Goal: Information Seeking & Learning: Understand process/instructions

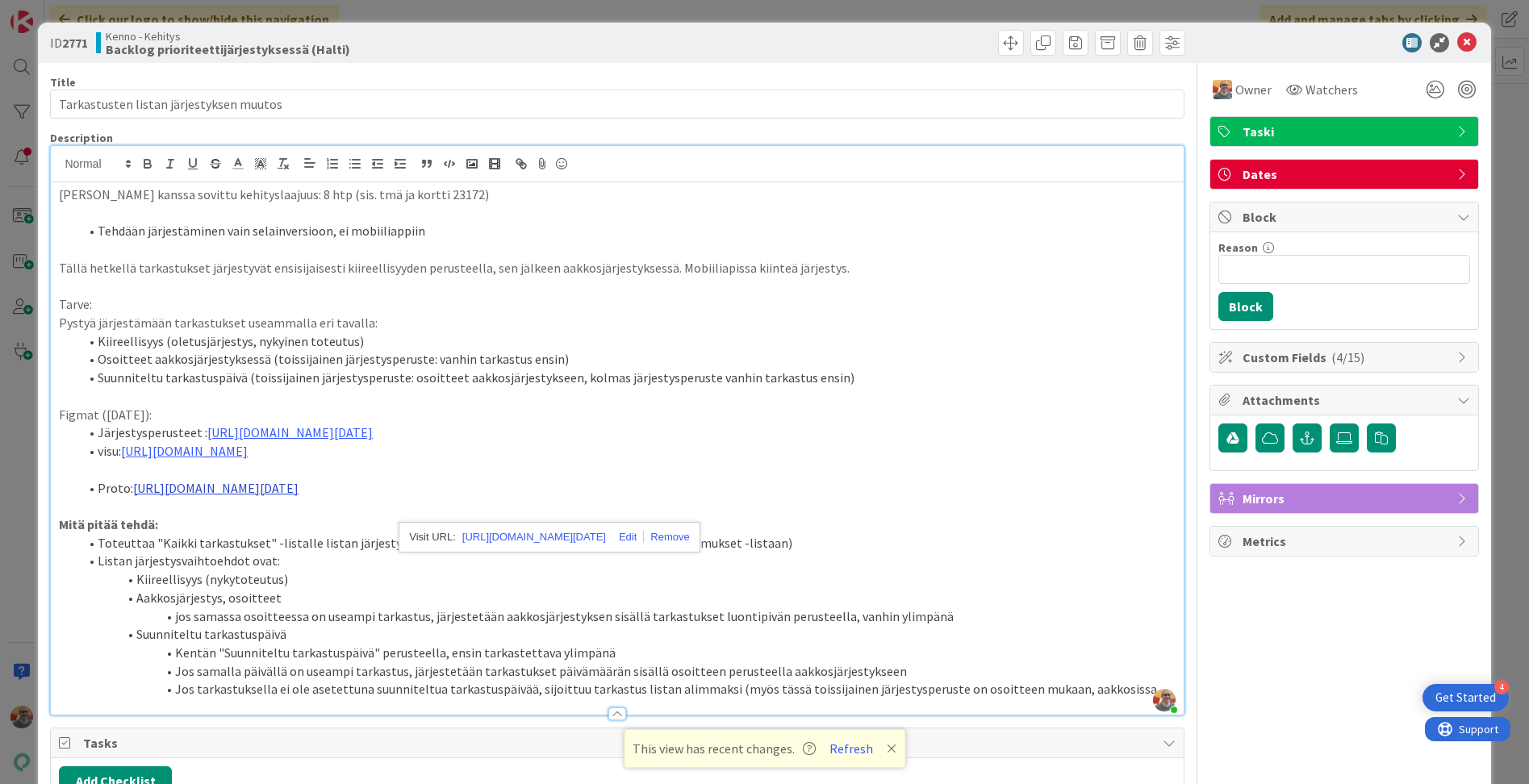
scroll to position [89, 0]
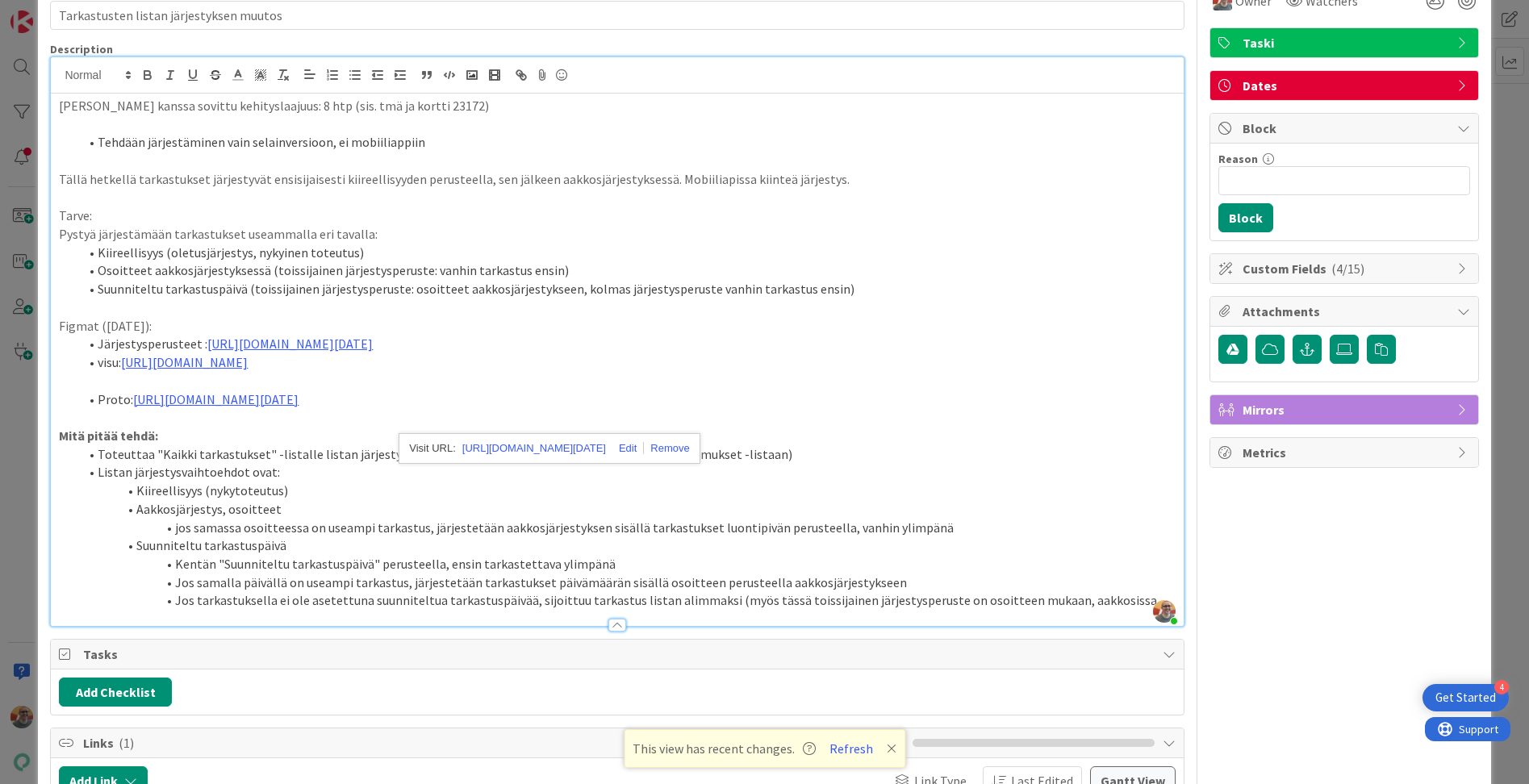
click at [272, 463] on li "Toteuttaa "Kaikki tarkastukset" -listalle listan järjestysmahdollisuus (Tällain…" at bounding box center [626, 454] width 1097 height 19
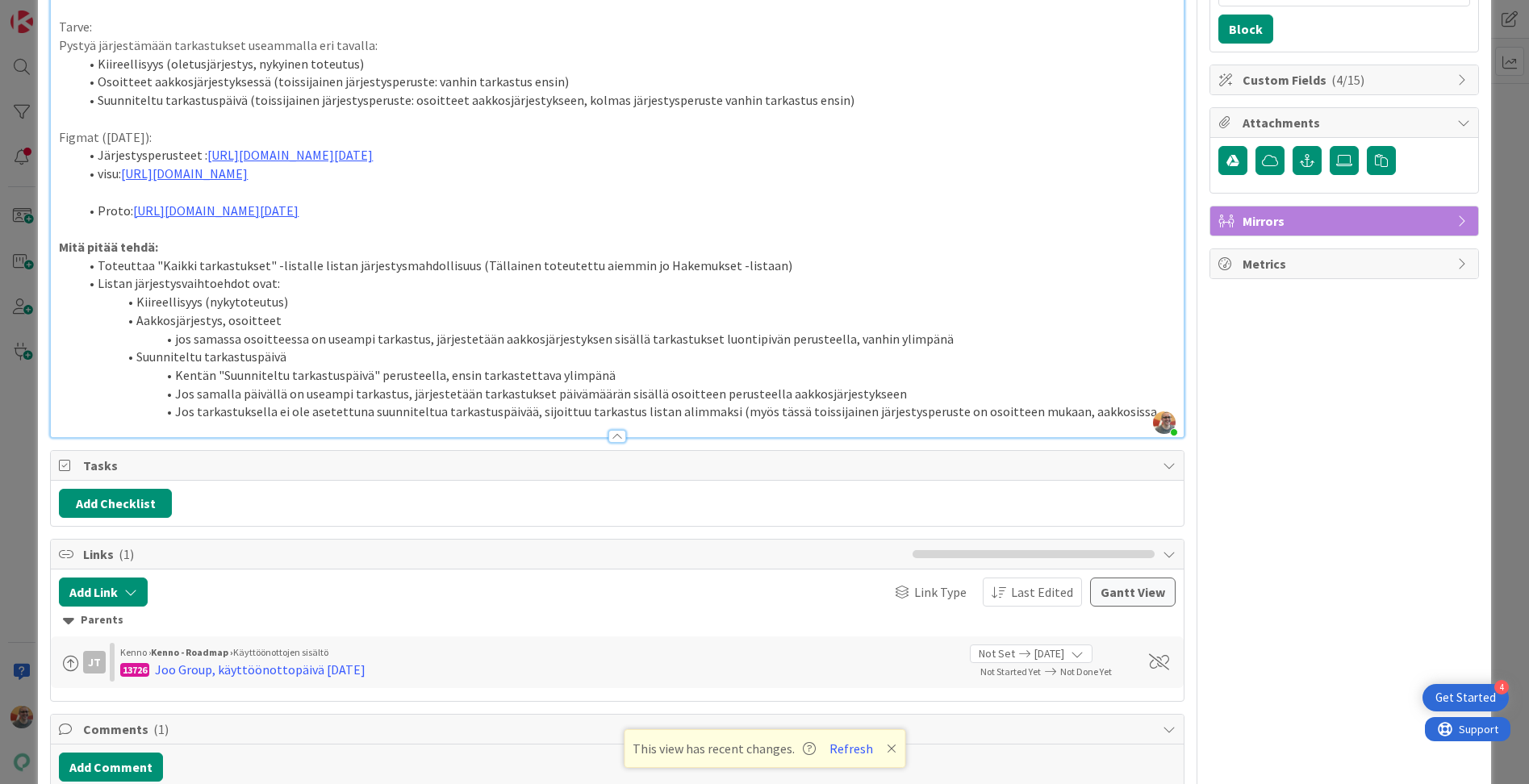
scroll to position [373, 0]
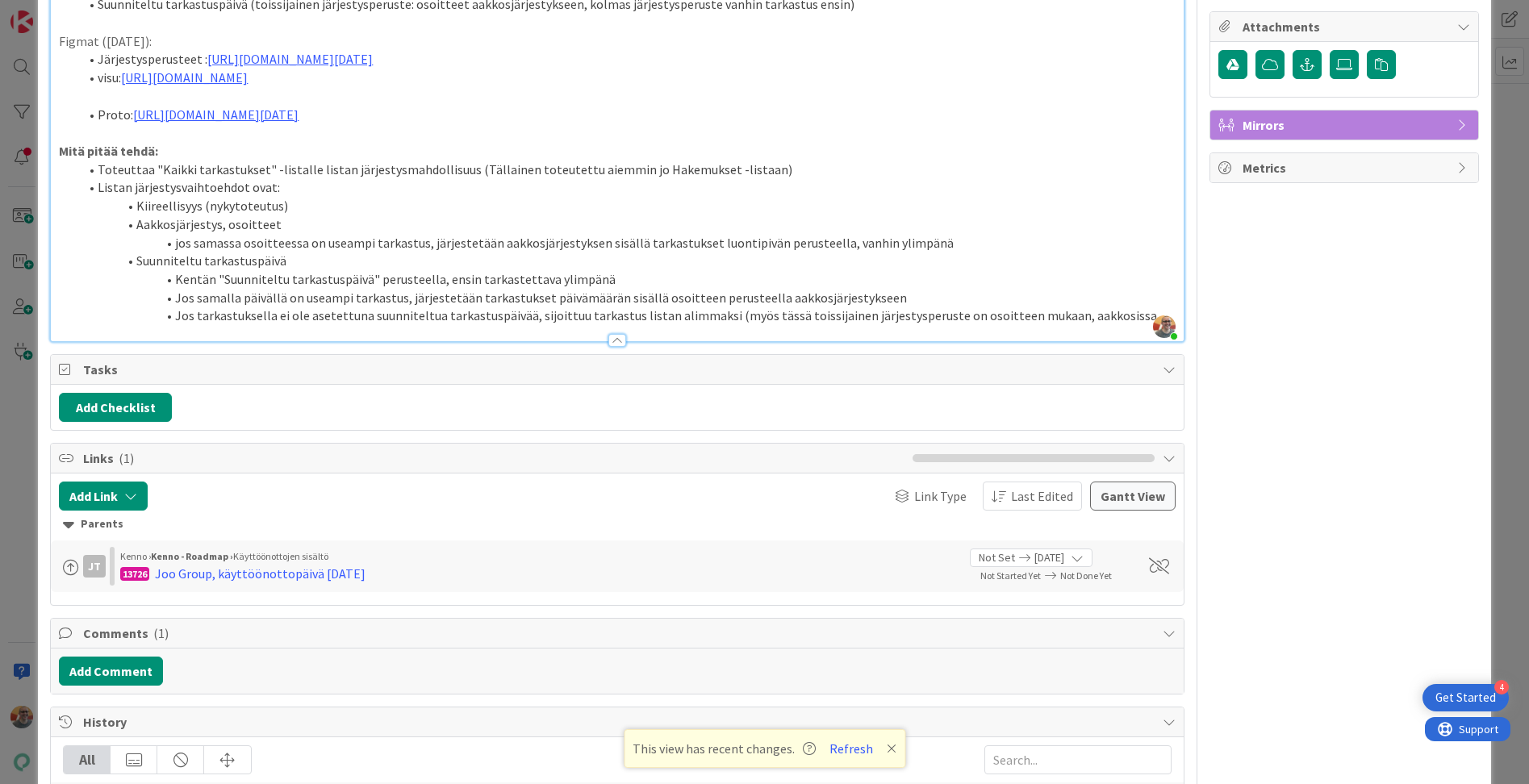
click at [1078, 325] on li "Jos tarkastuksella ei ole asetettuna suunniteltua tarkastuspäivää, sijoittuu ta…" at bounding box center [626, 315] width 1097 height 19
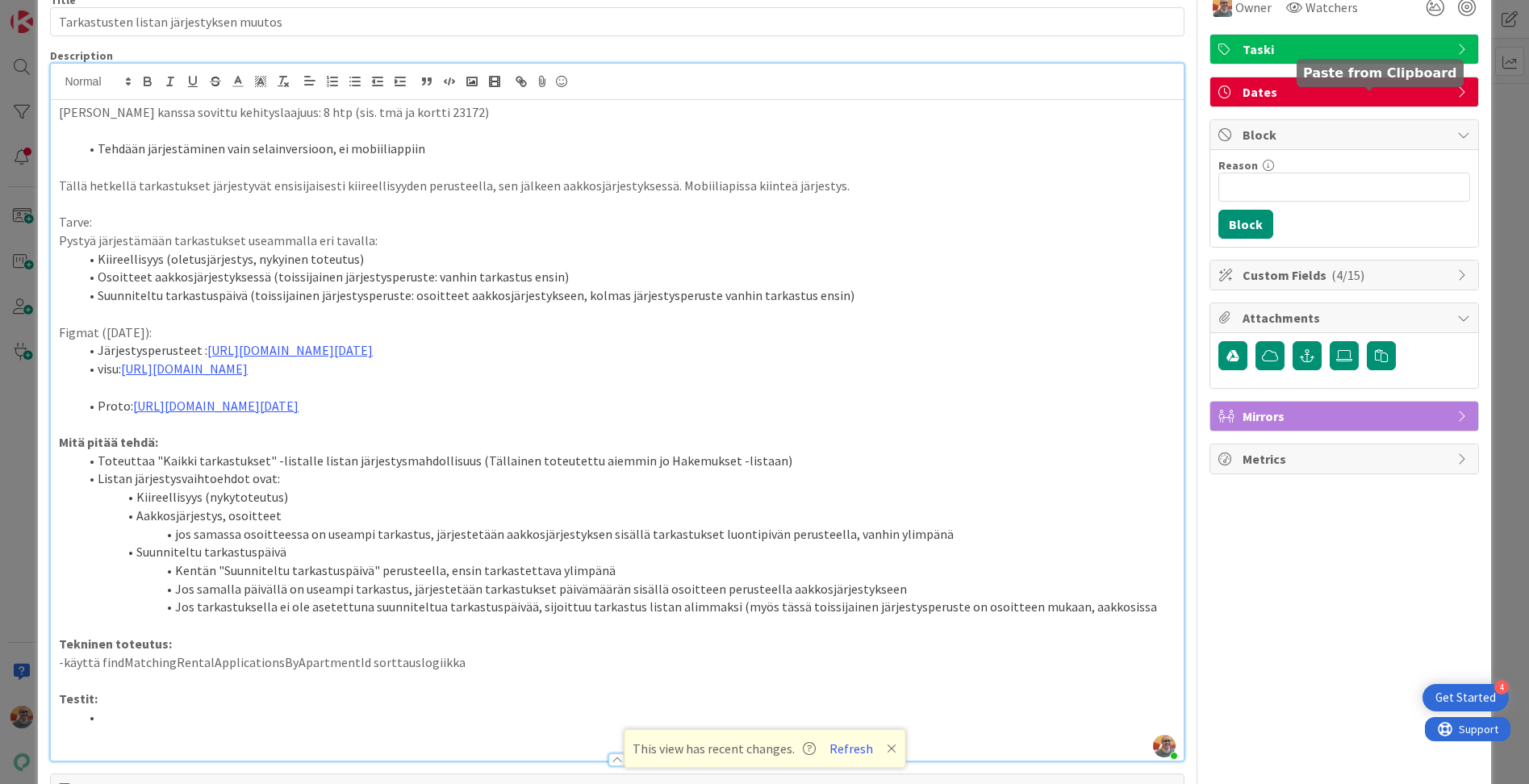
scroll to position [0, 0]
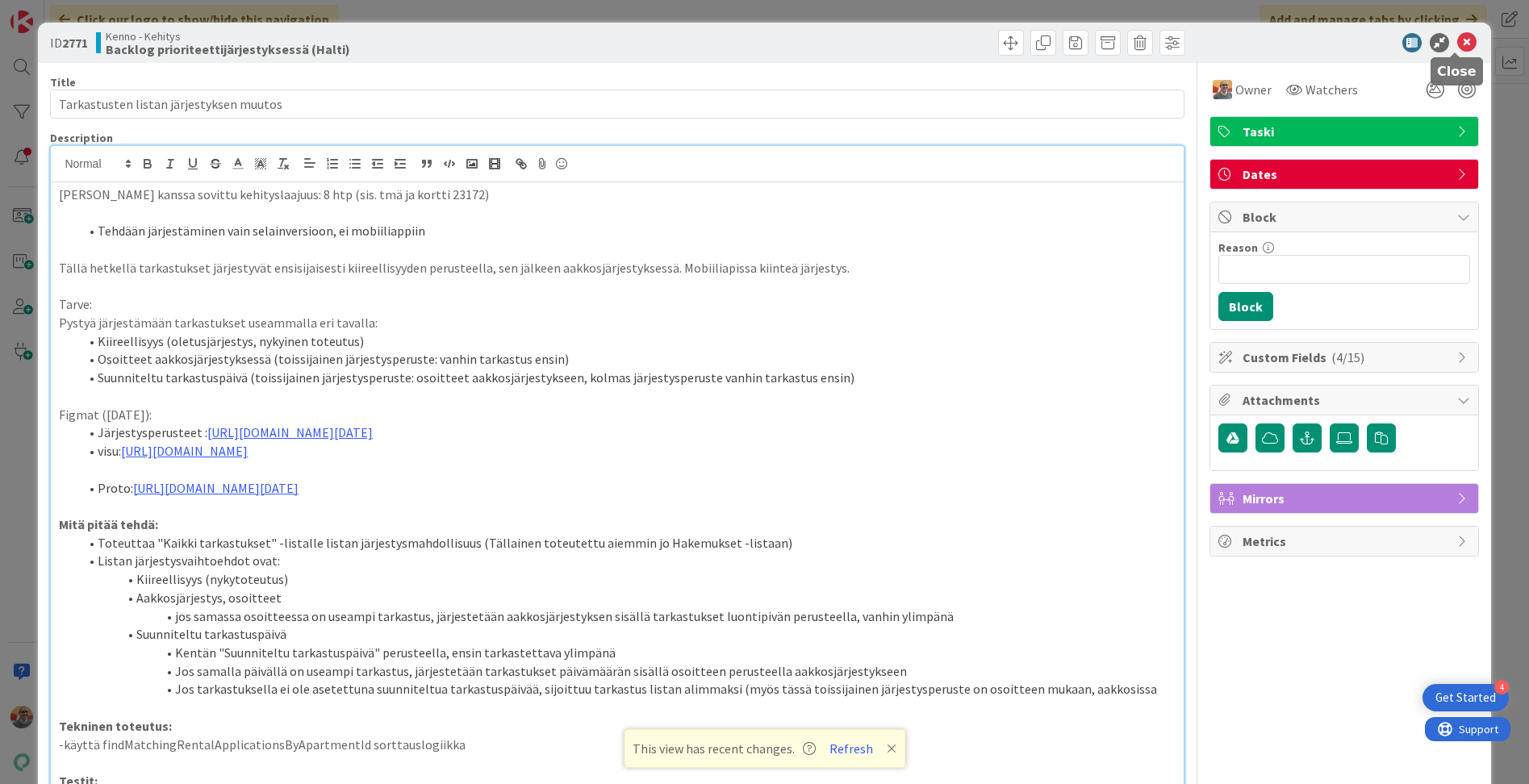
click at [1457, 43] on icon at bounding box center [1466, 42] width 19 height 19
